Goal: Task Accomplishment & Management: Use online tool/utility

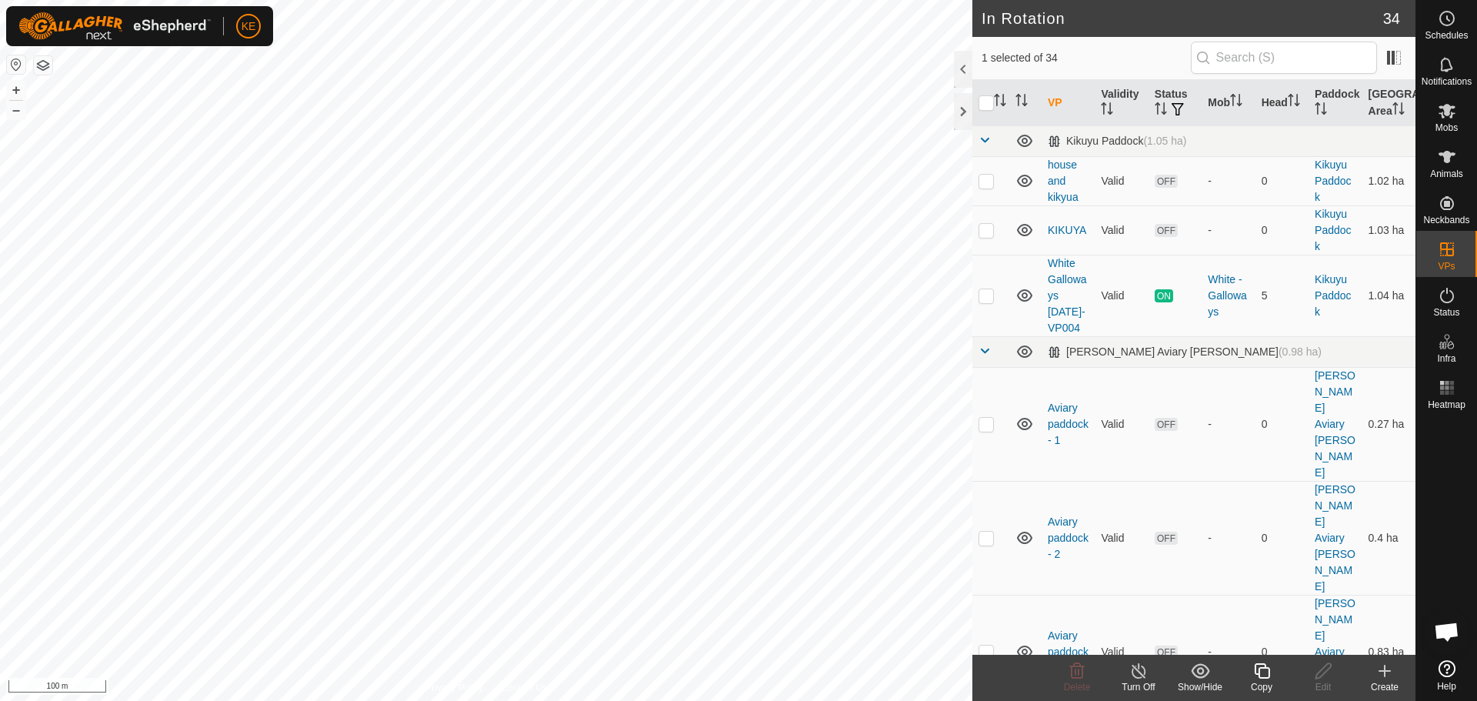
click at [1259, 676] on icon at bounding box center [1261, 670] width 15 height 15
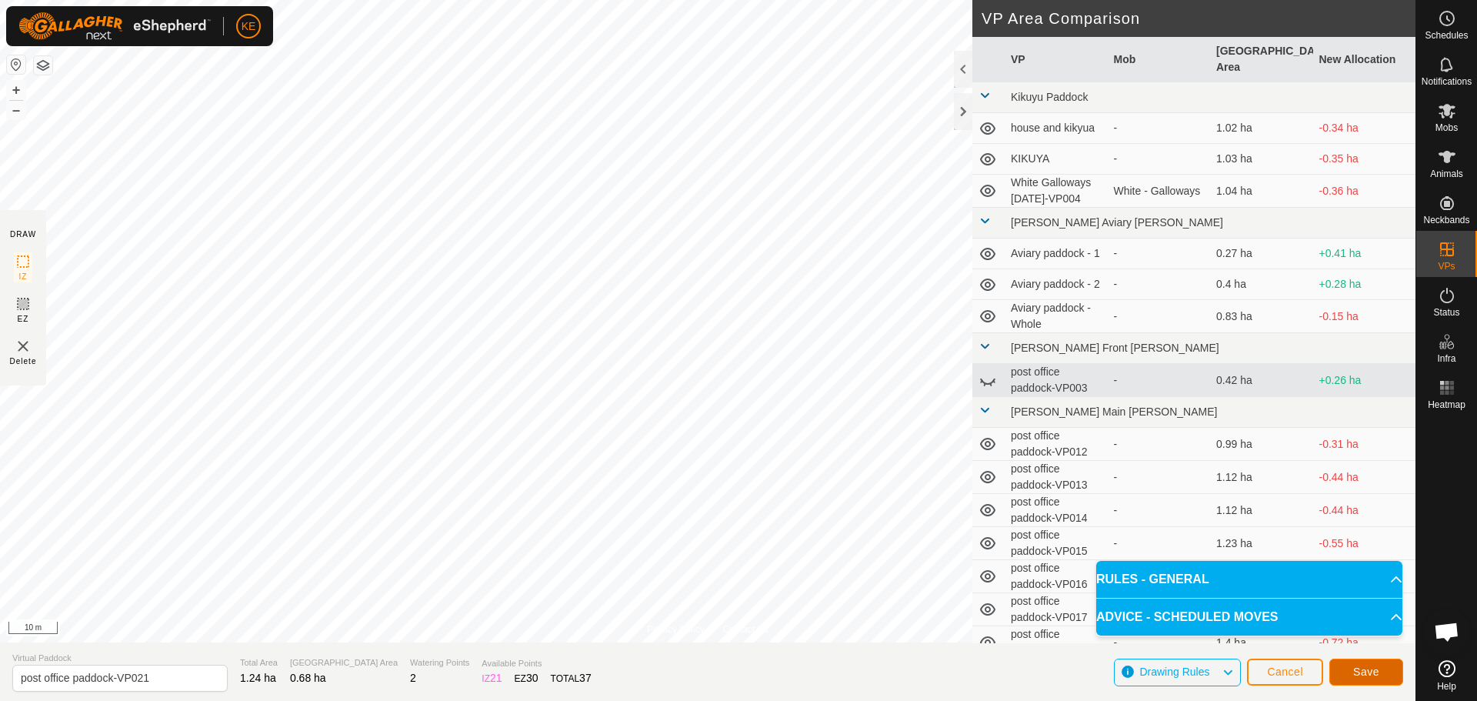
click at [1362, 674] on span "Save" at bounding box center [1366, 671] width 26 height 12
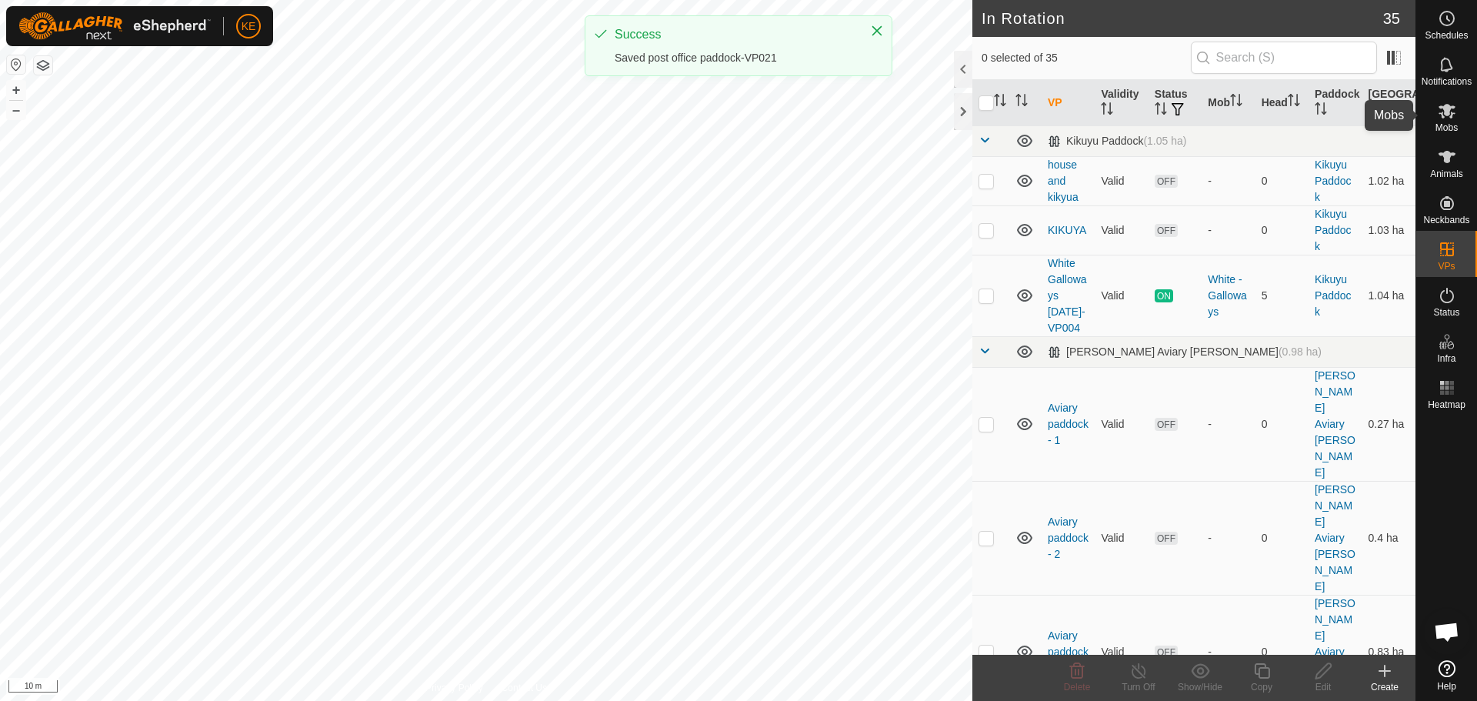
click at [1453, 114] on icon at bounding box center [1446, 111] width 17 height 15
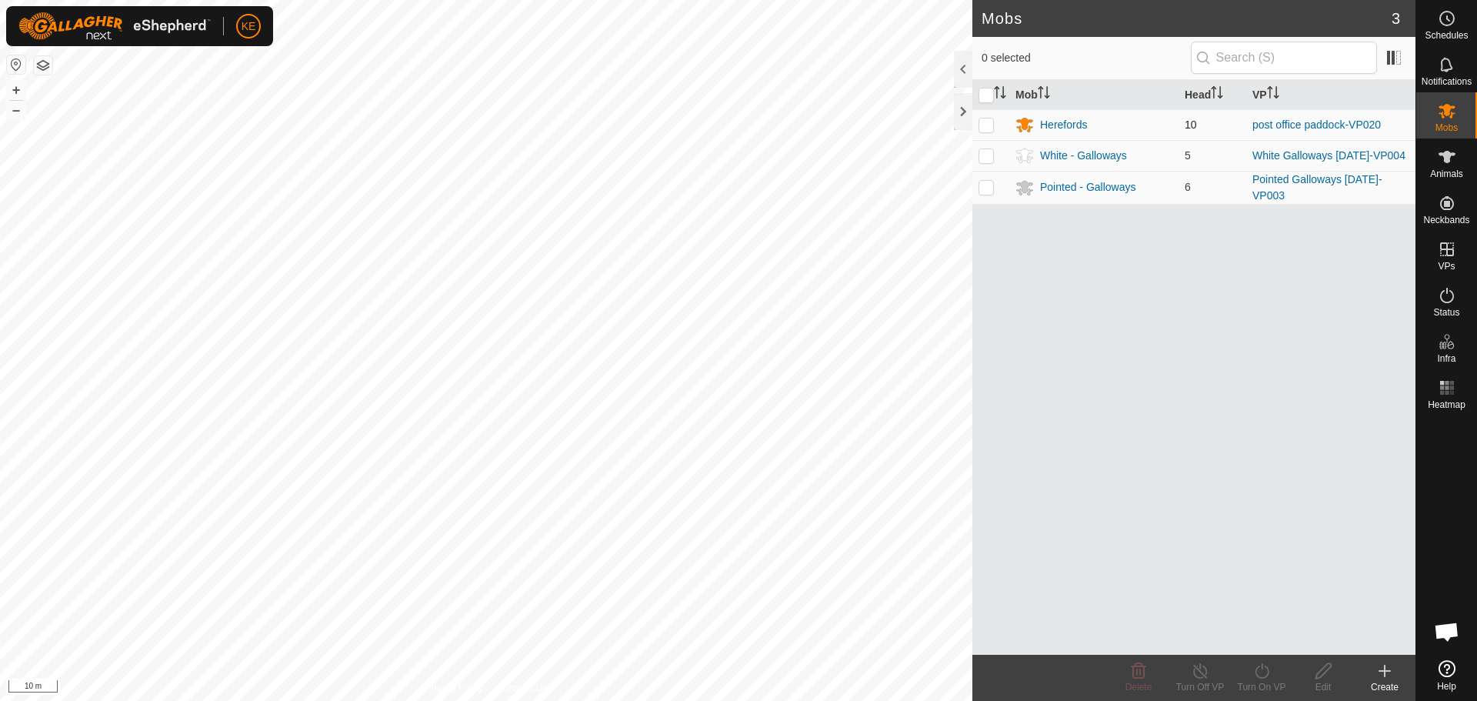
click at [985, 123] on p-checkbox at bounding box center [985, 124] width 15 height 12
checkbox input "true"
click at [1265, 681] on div "Turn On VP" at bounding box center [1261, 687] width 62 height 14
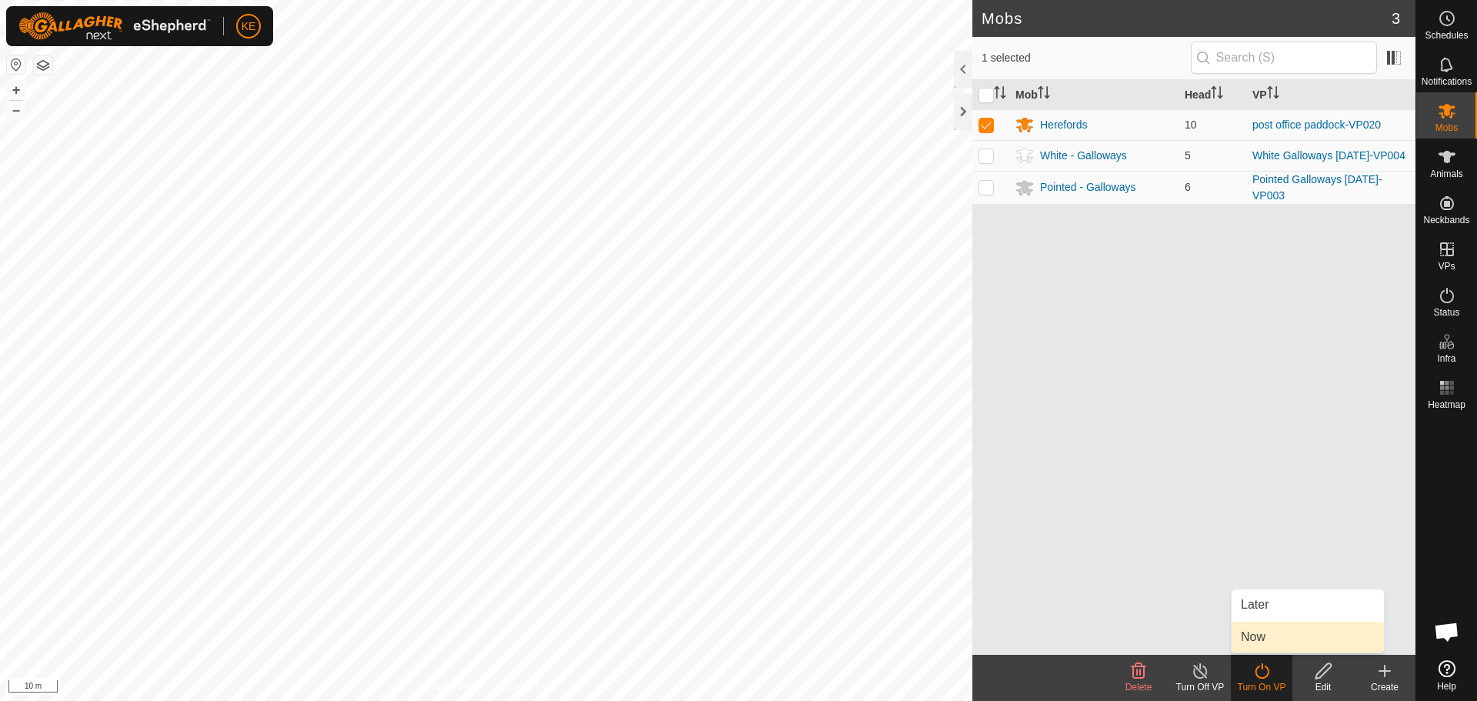
click at [1256, 636] on link "Now" at bounding box center [1307, 636] width 152 height 31
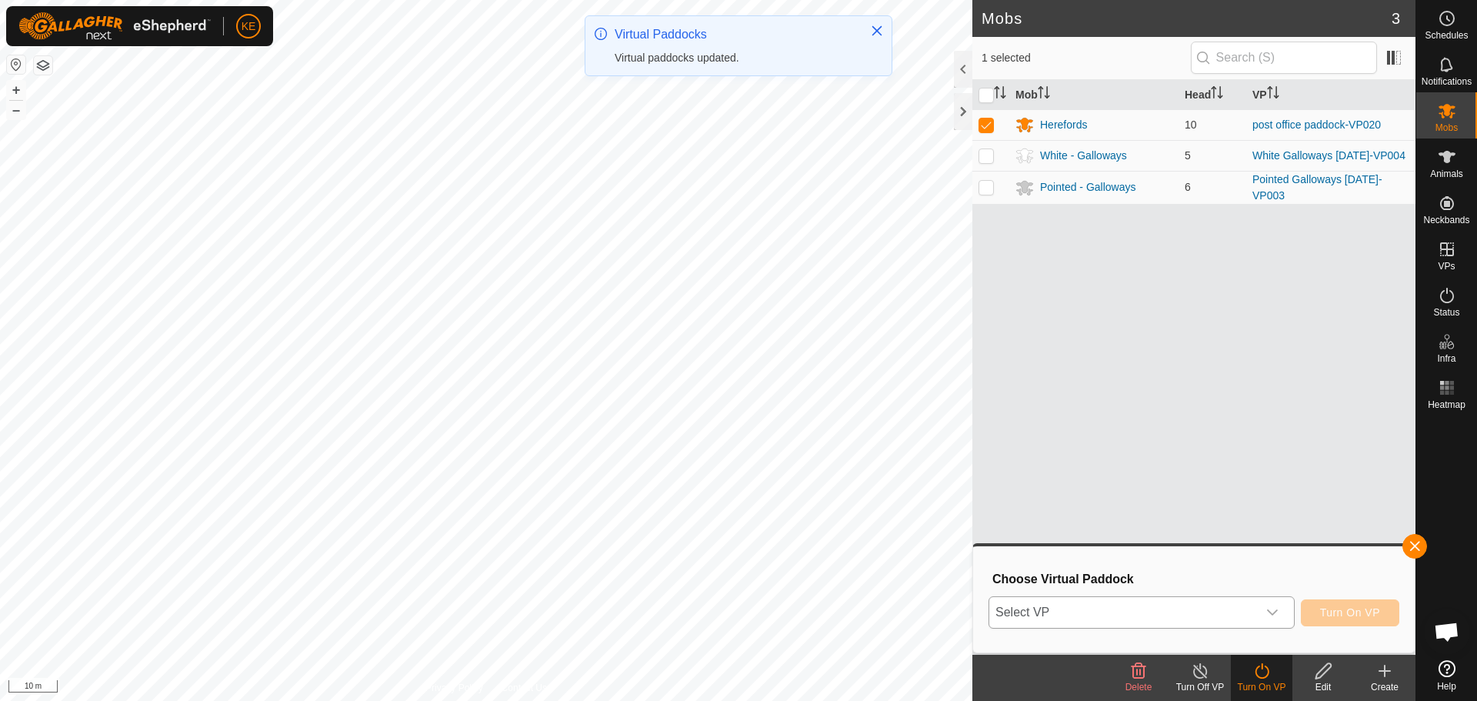
click at [1160, 607] on span "Select VP" at bounding box center [1123, 612] width 268 height 31
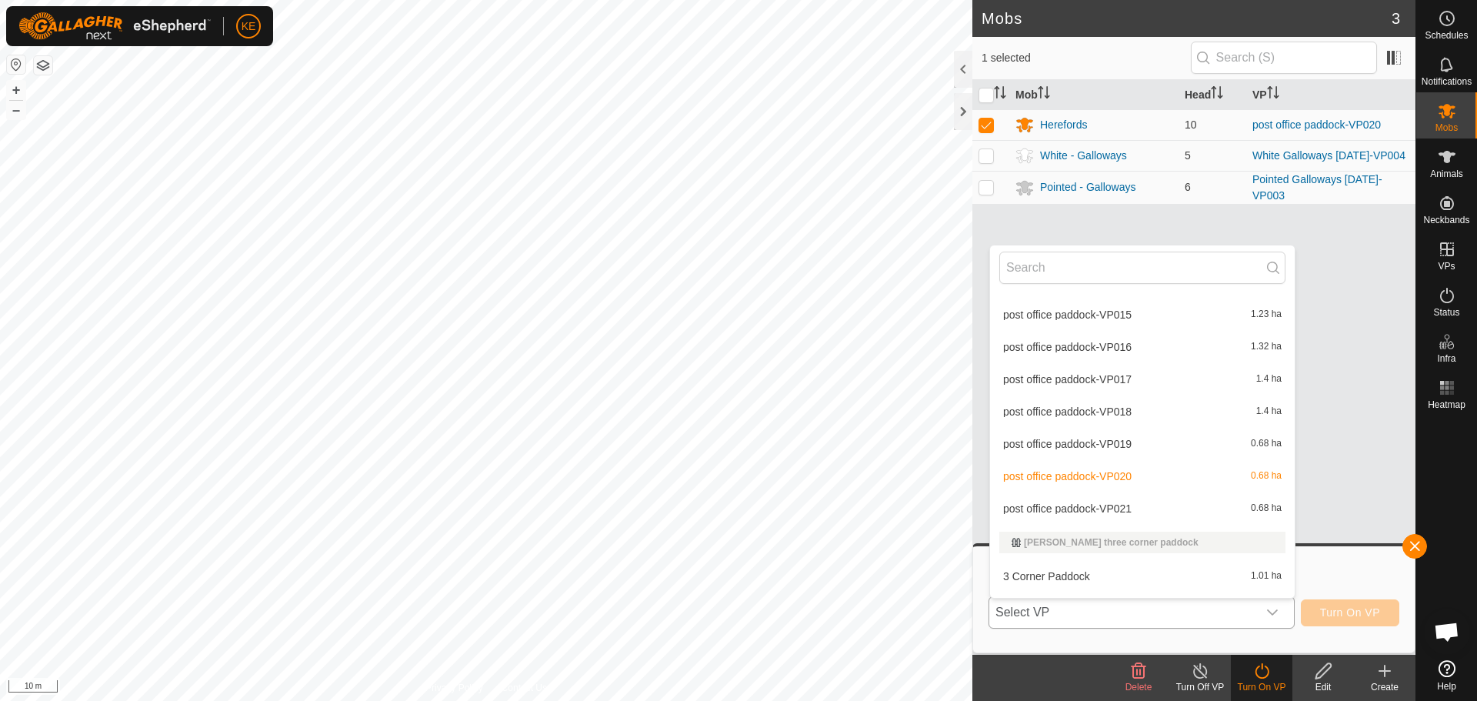
scroll to position [464, 0]
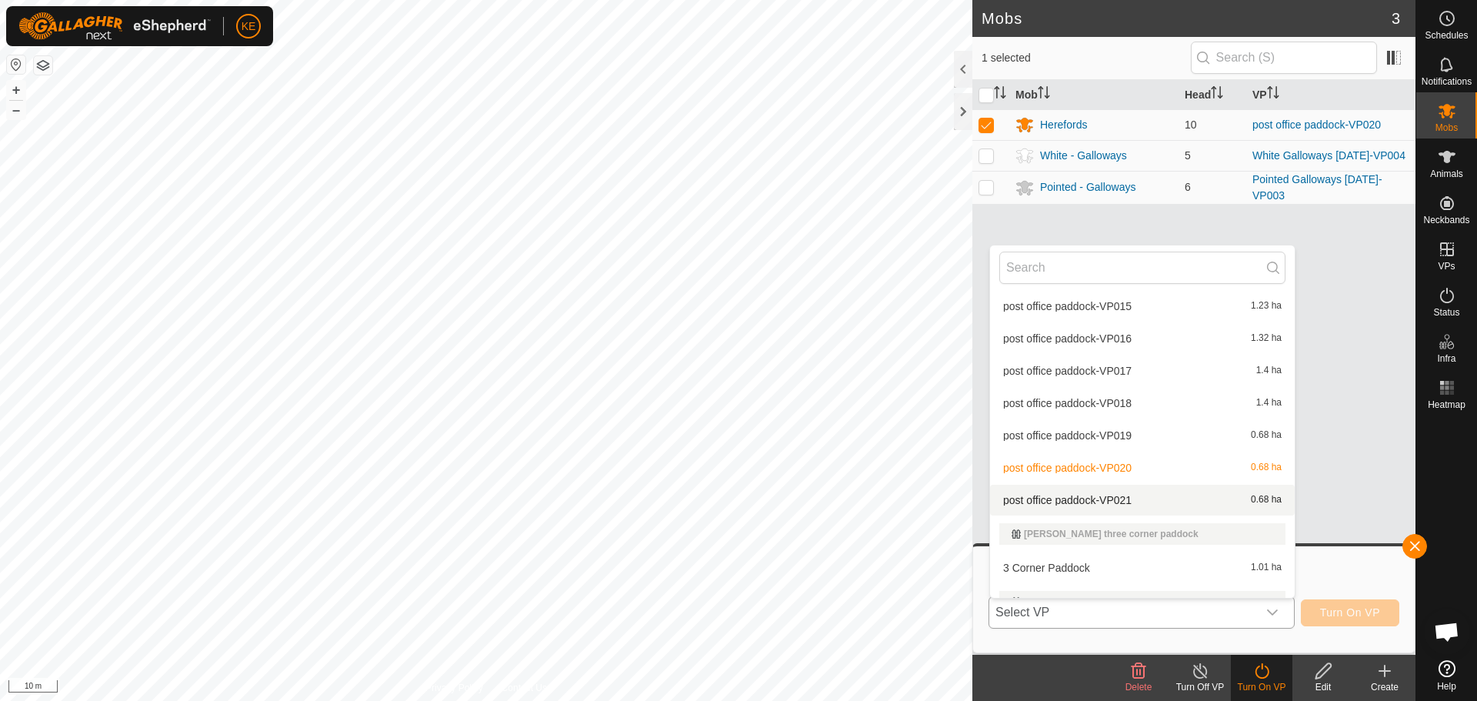
click at [1115, 498] on li "post office paddock-VP021 0.68 ha" at bounding box center [1142, 499] width 305 height 31
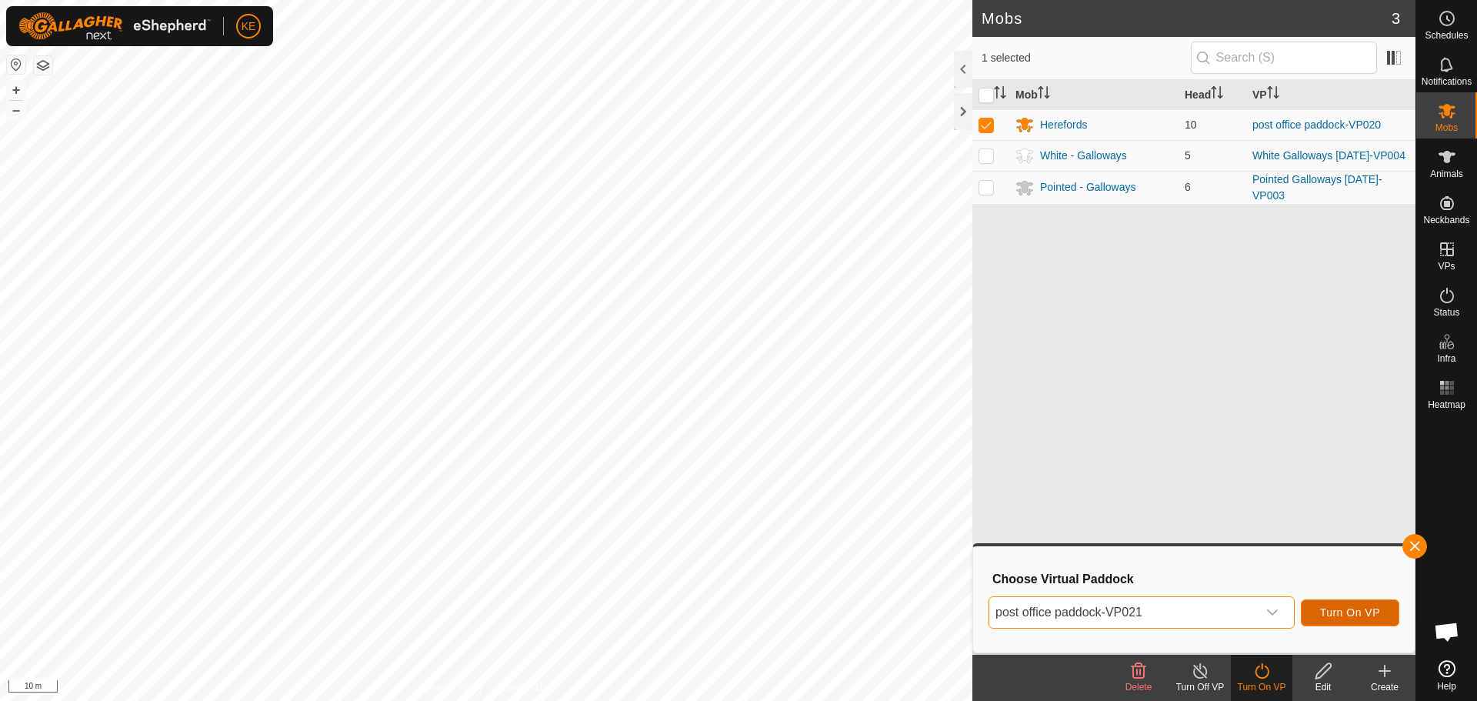
click at [1337, 615] on span "Turn On VP" at bounding box center [1350, 612] width 60 height 12
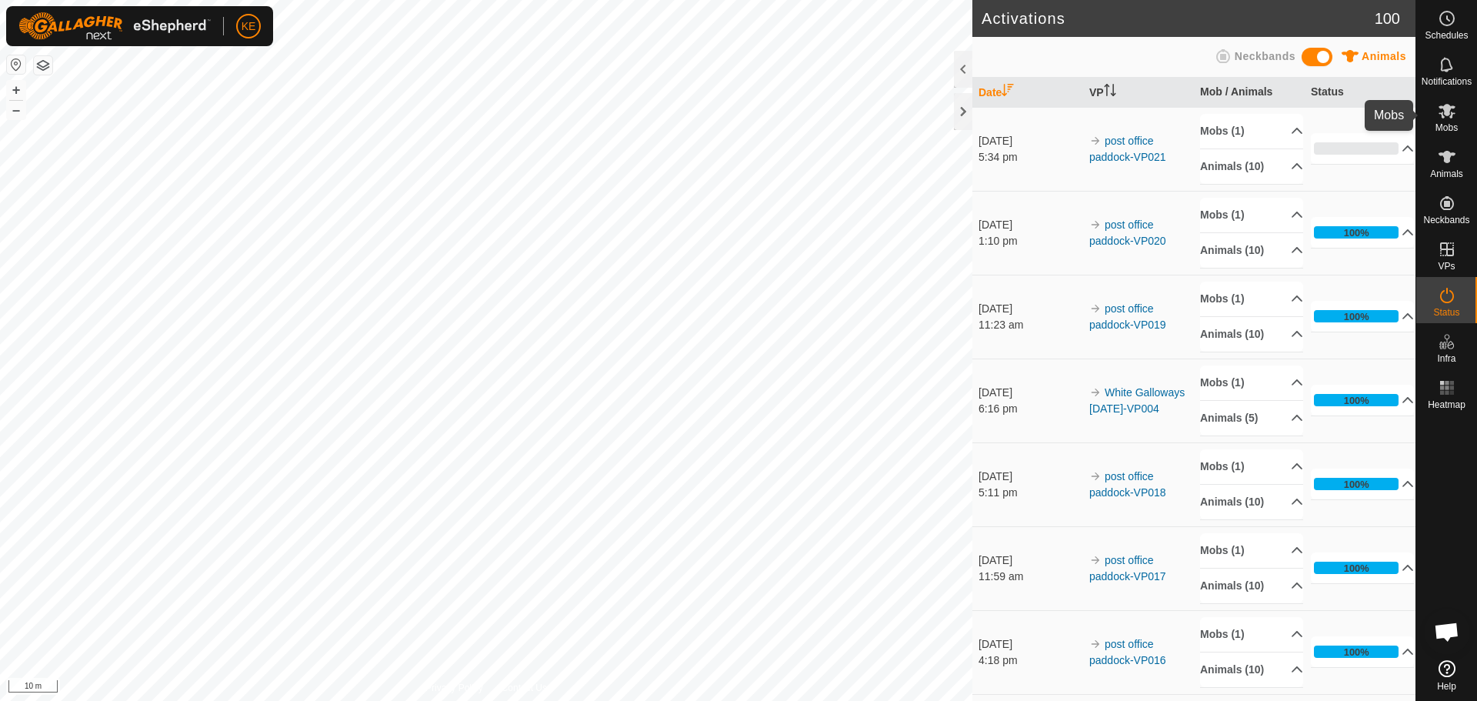
click at [1454, 120] on es-mob-svg-icon at bounding box center [1447, 110] width 28 height 25
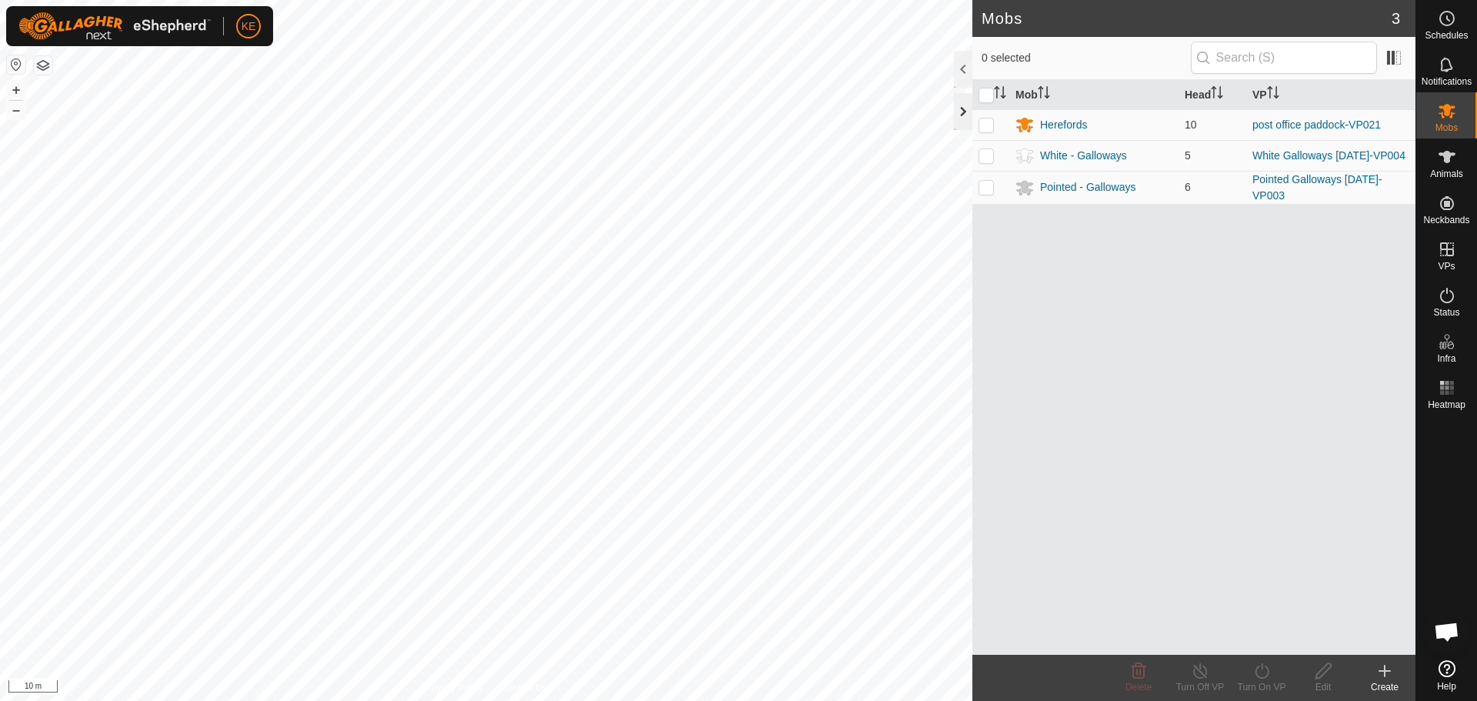
click at [960, 109] on div at bounding box center [963, 111] width 18 height 37
